Goal: Navigation & Orientation: Find specific page/section

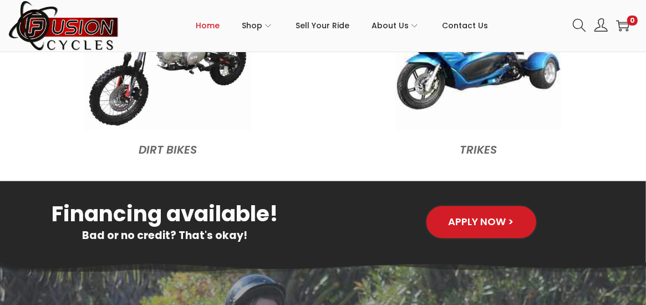
scroll to position [1342, 0]
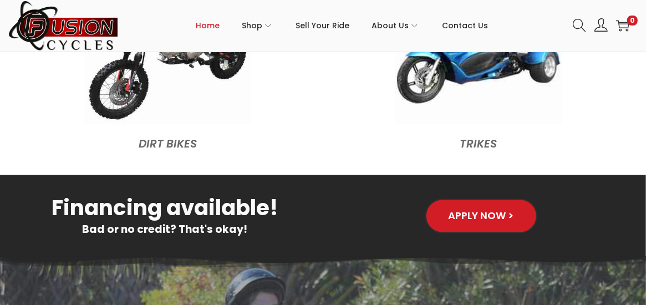
click at [472, 143] on figcaption "Trikes" at bounding box center [479, 141] width 300 height 24
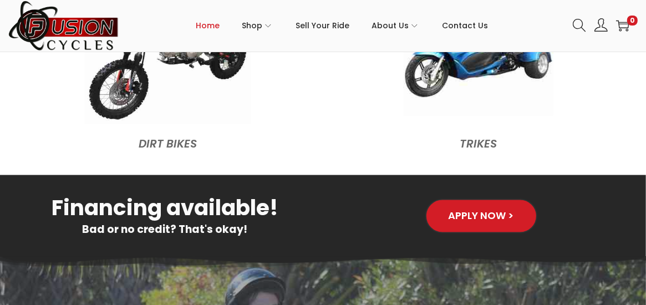
click at [476, 70] on img at bounding box center [479, 41] width 150 height 150
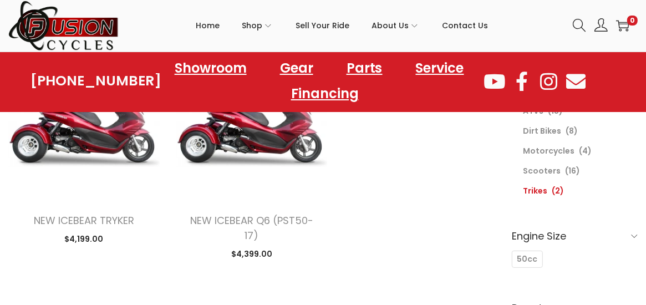
scroll to position [182, 0]
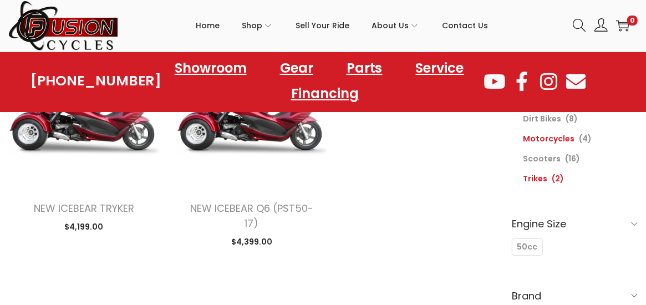
click at [561, 135] on link "Motorcycles" at bounding box center [549, 138] width 52 height 11
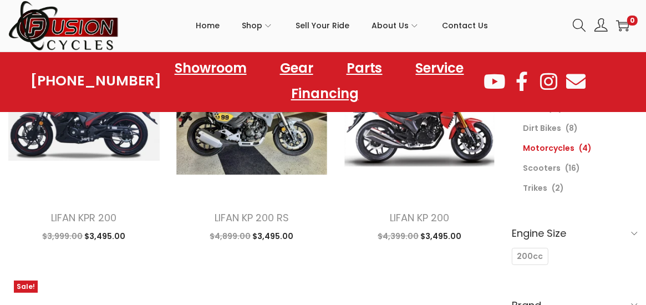
scroll to position [189, 0]
